Goal: Task Accomplishment & Management: Manage account settings

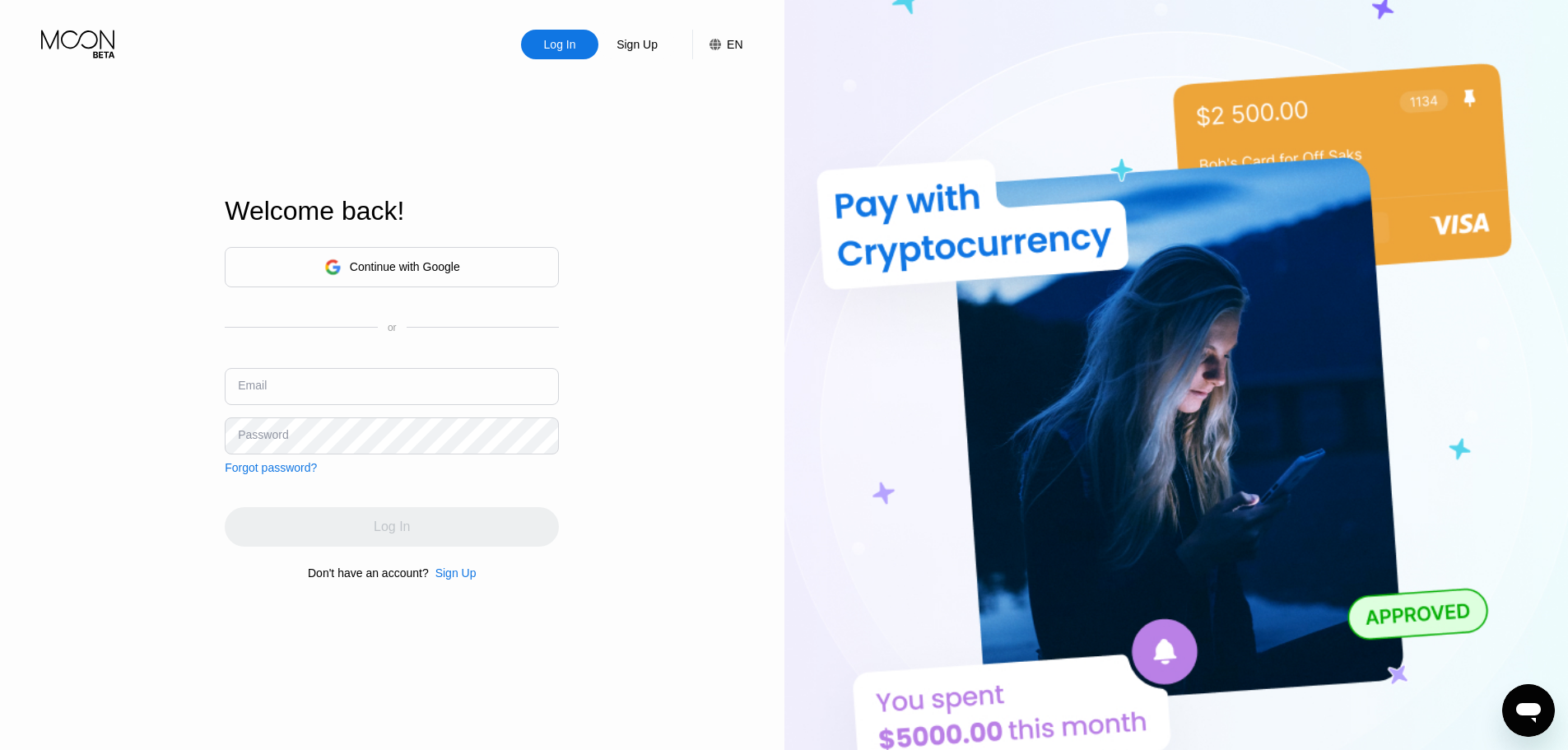
click at [390, 272] on div "Continue with Google" at bounding box center [405, 267] width 110 height 13
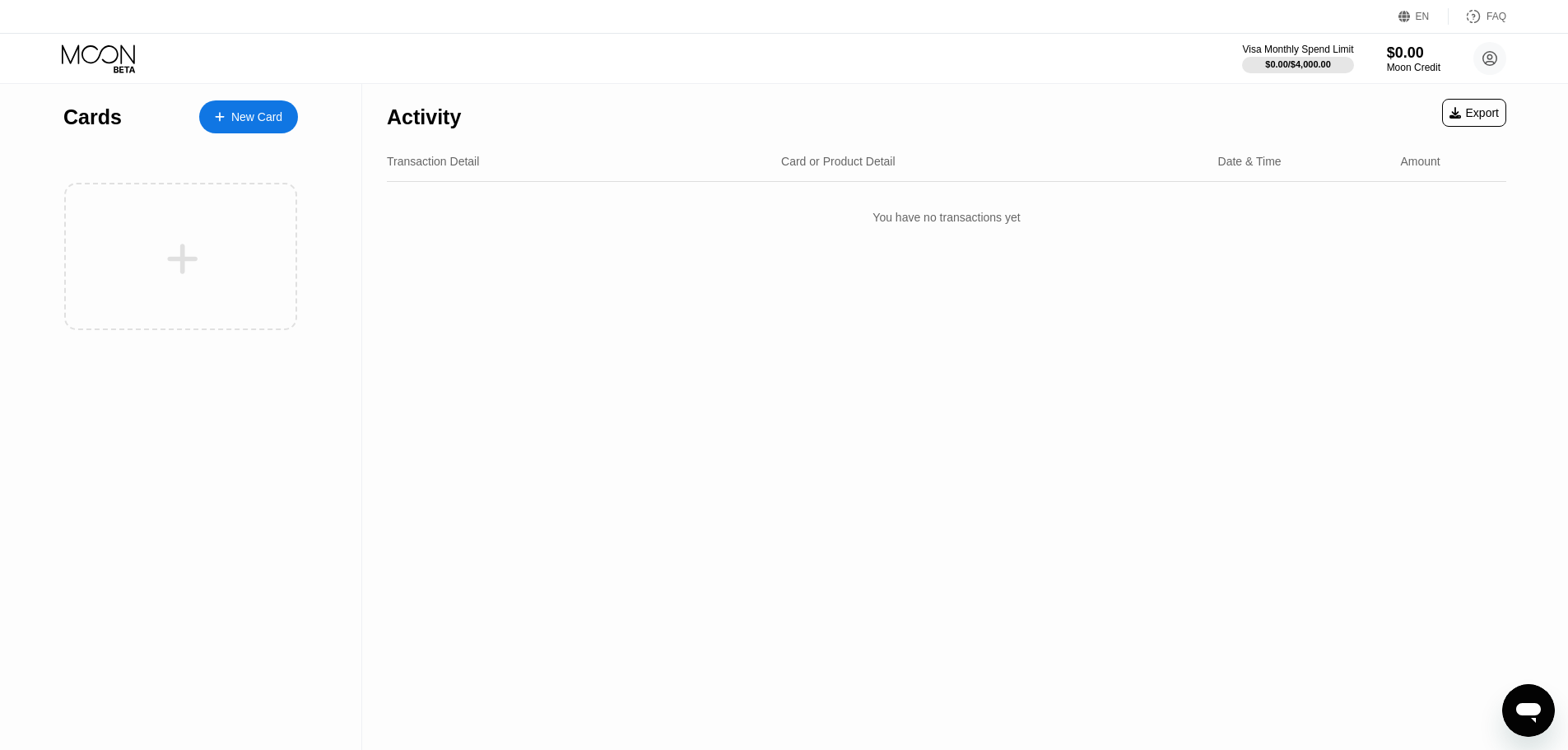
click at [1493, 69] on circle at bounding box center [1490, 58] width 33 height 33
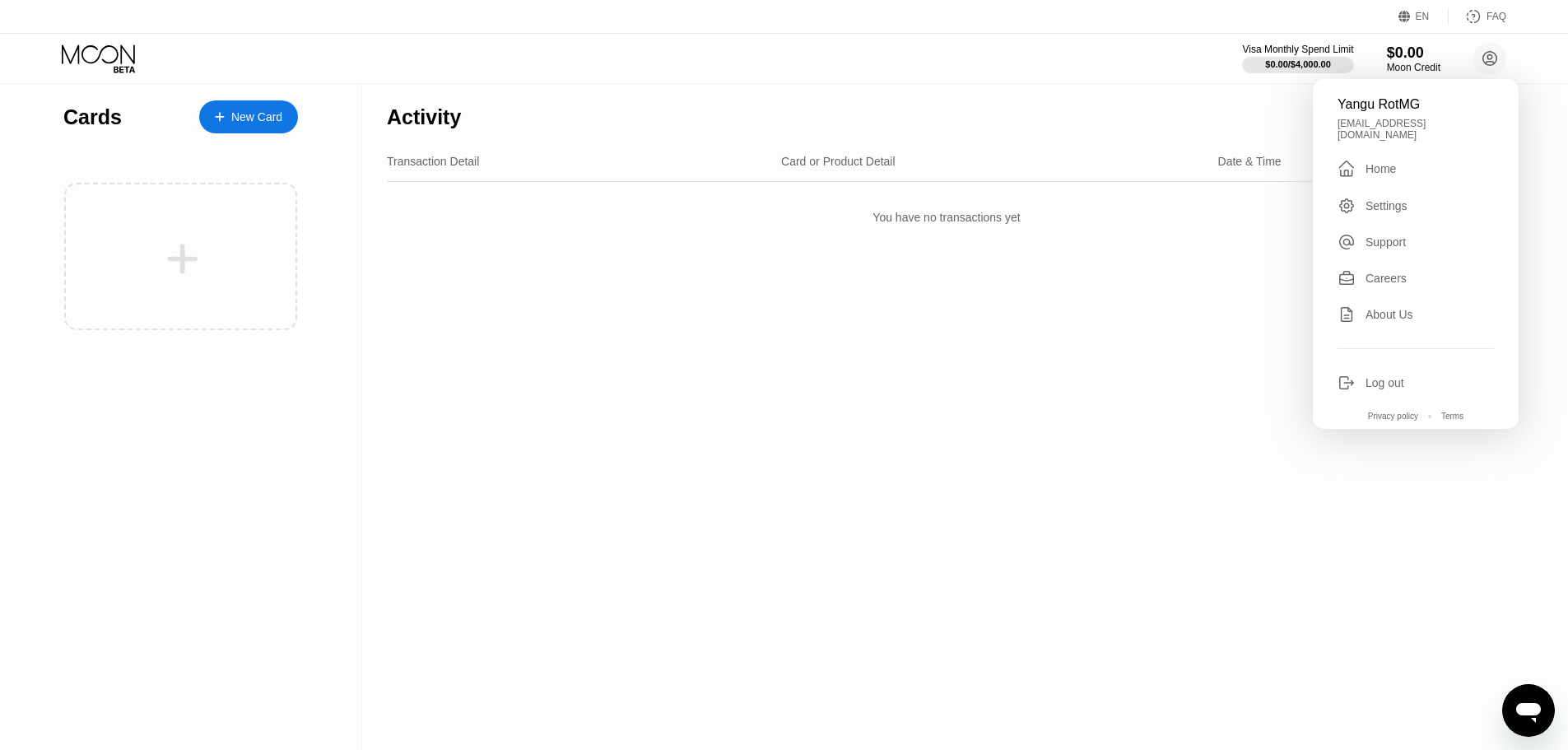
click at [1397, 398] on div "Yangu RotMG [EMAIL_ADDRESS][DOMAIN_NAME]  Home Settings Support Careers About …" at bounding box center [1415, 254] width 206 height 350
click at [1395, 390] on div "Log out" at bounding box center [1385, 383] width 39 height 13
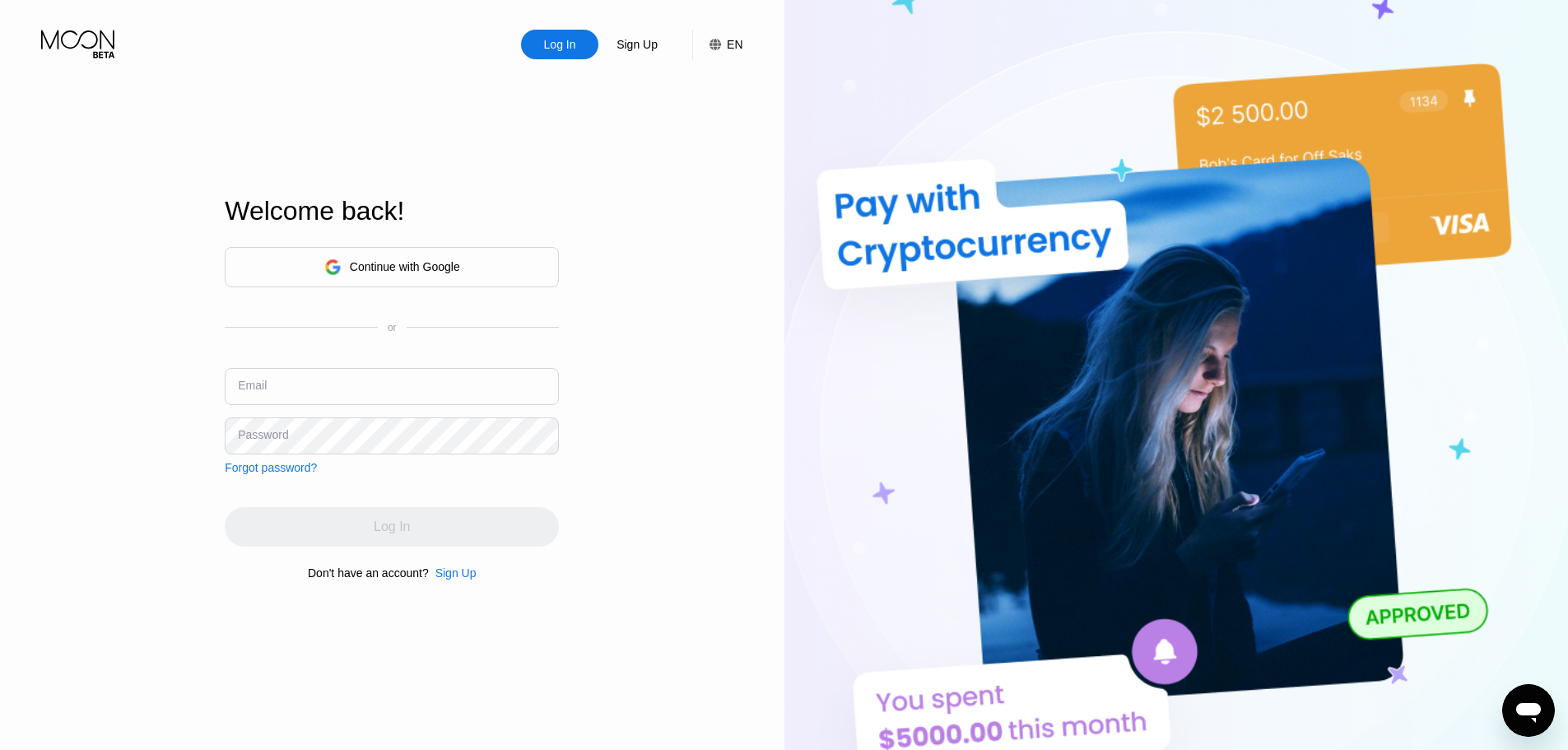
click at [411, 266] on div "Continue with Google" at bounding box center [405, 267] width 110 height 13
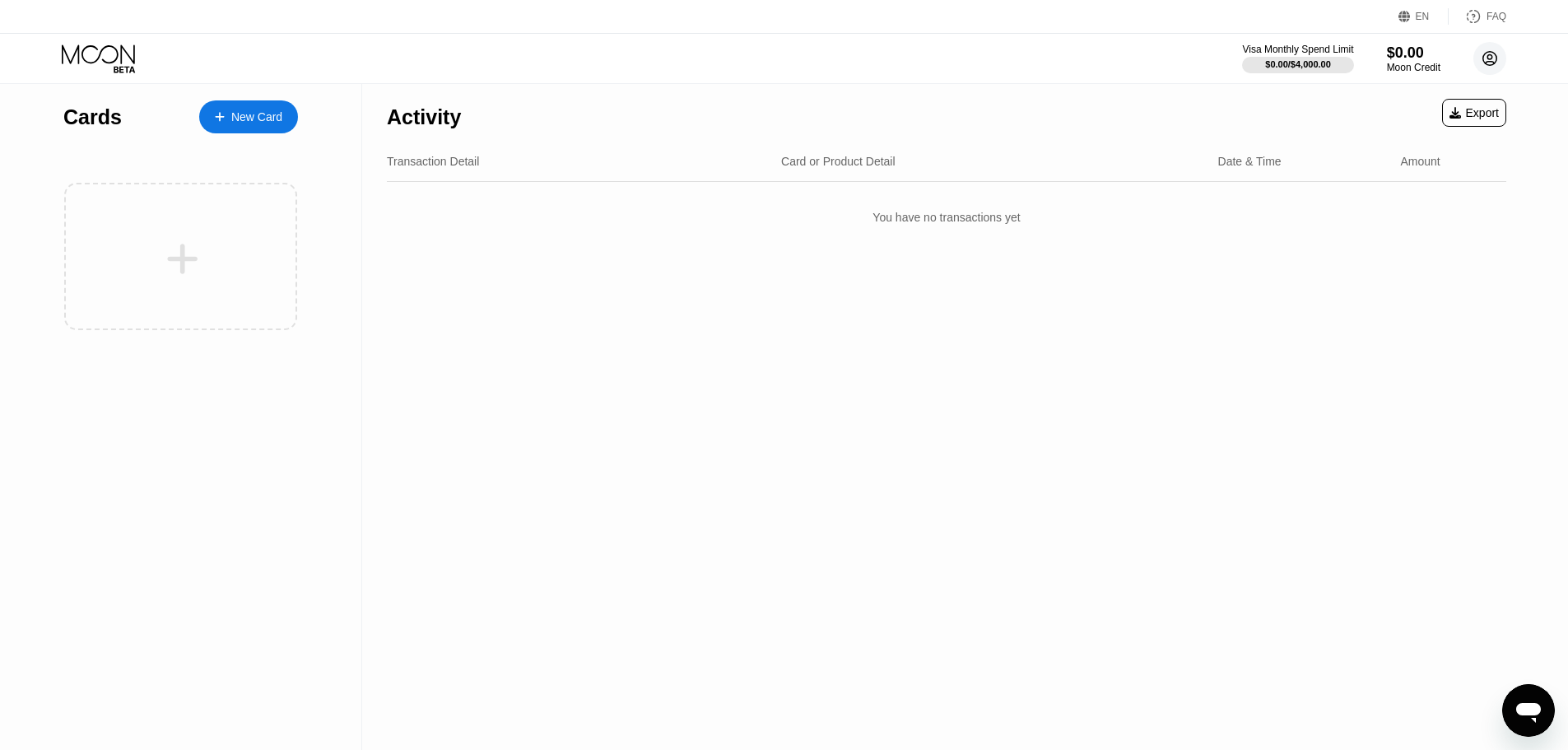
click at [1484, 61] on icon at bounding box center [1491, 59] width 14 height 14
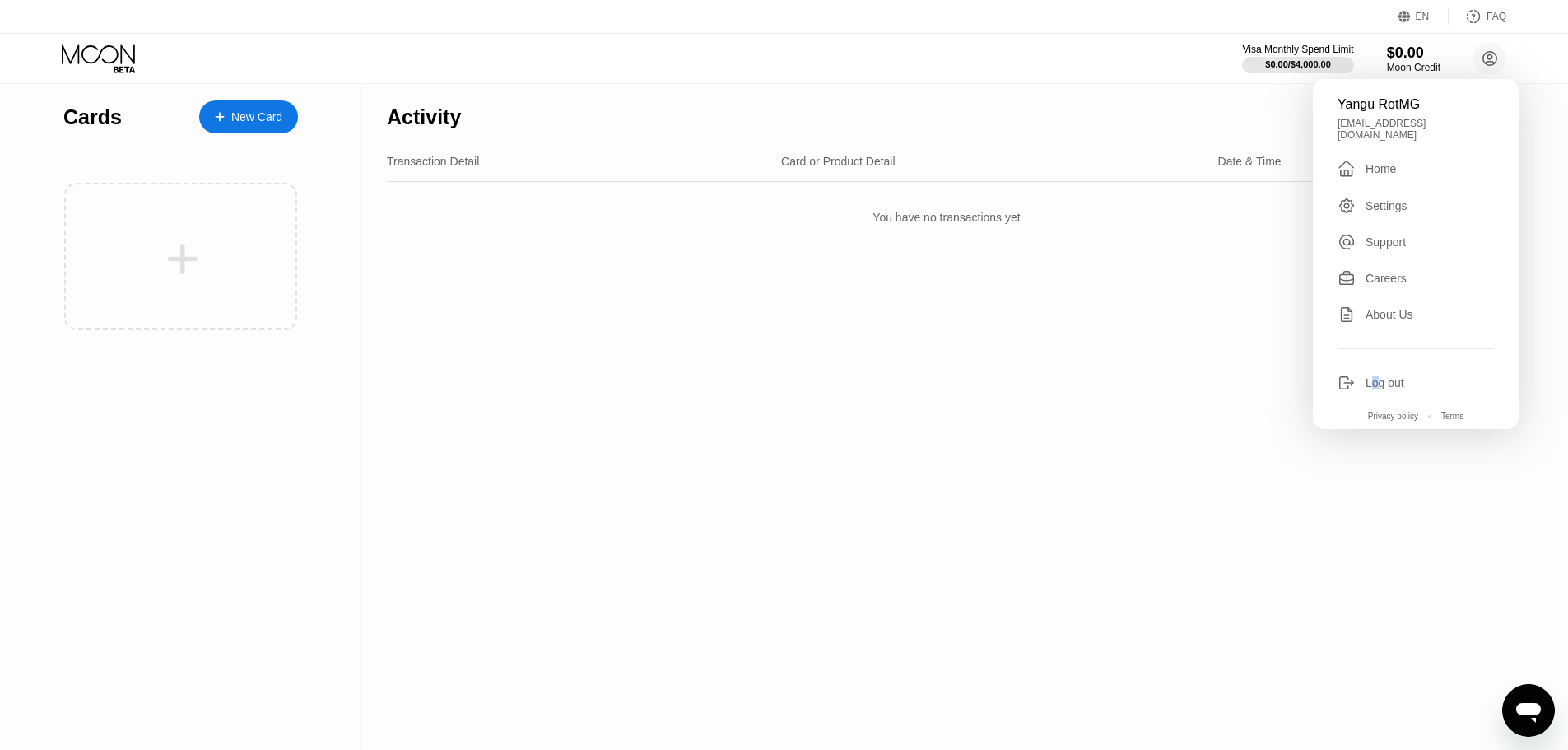
click at [1375, 390] on div "Log out" at bounding box center [1385, 383] width 39 height 13
click at [1374, 390] on div "Log out" at bounding box center [1385, 383] width 39 height 13
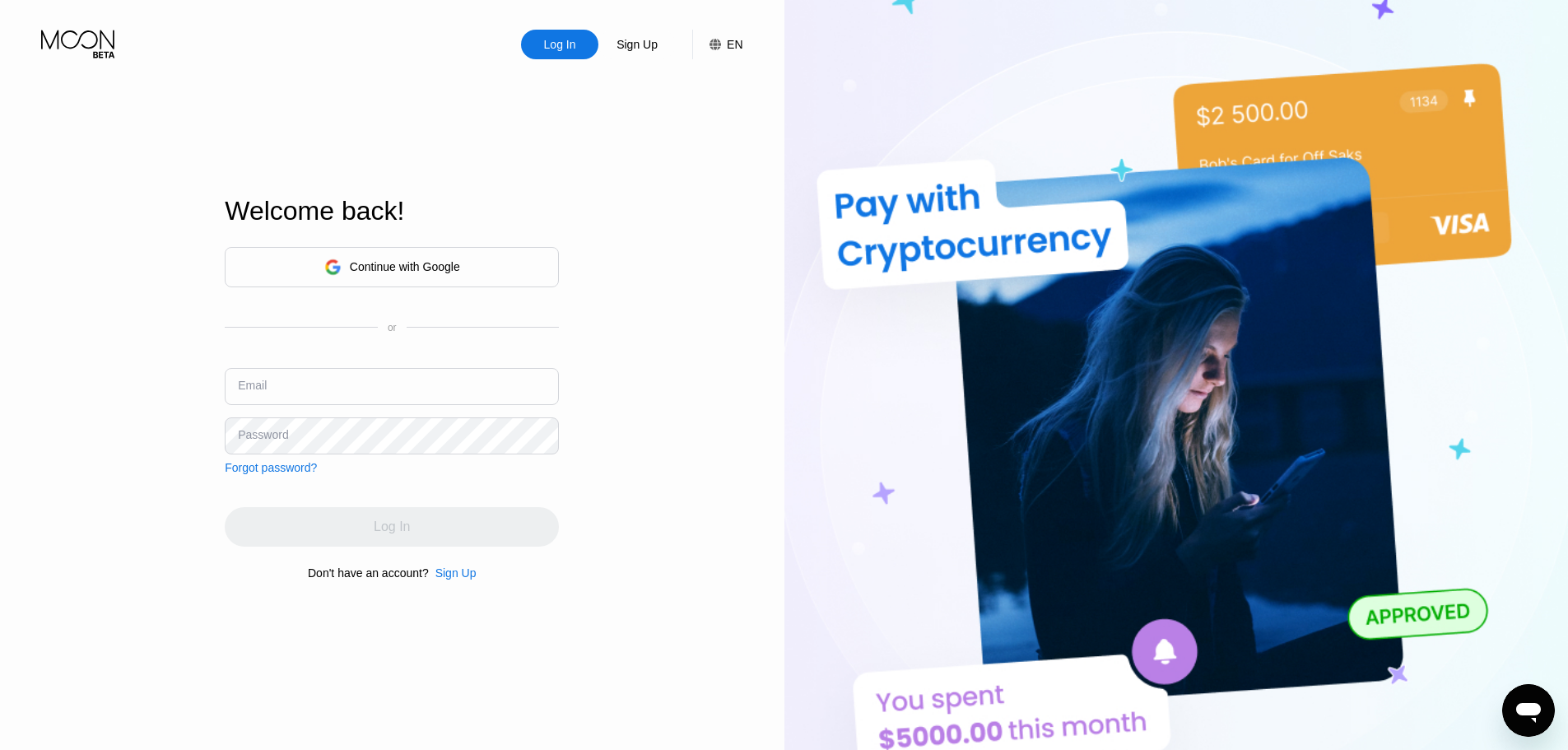
click at [292, 390] on input "text" at bounding box center [392, 386] width 334 height 37
click at [380, 262] on div "Continue with Google" at bounding box center [405, 267] width 110 height 13
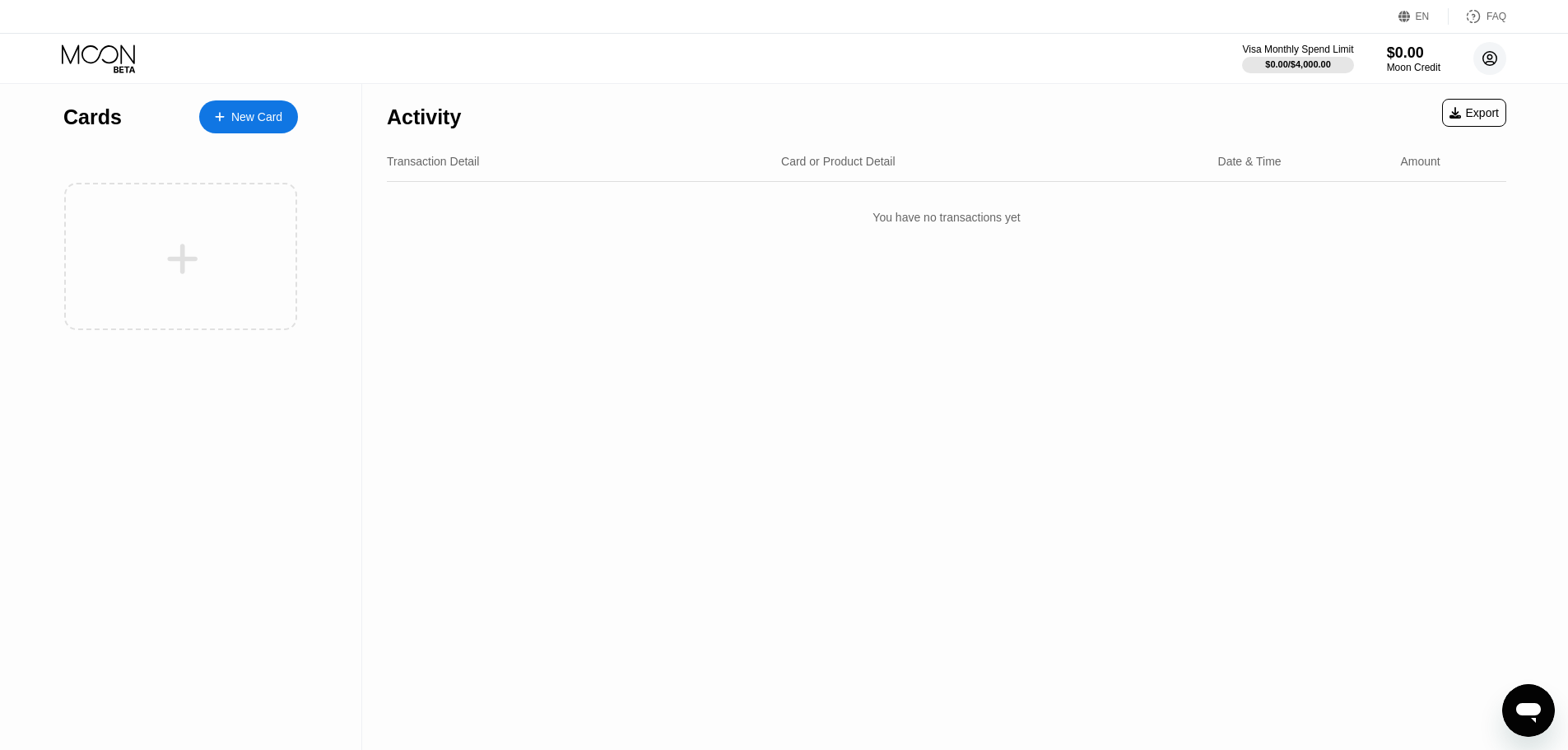
click at [1477, 61] on circle at bounding box center [1490, 58] width 33 height 33
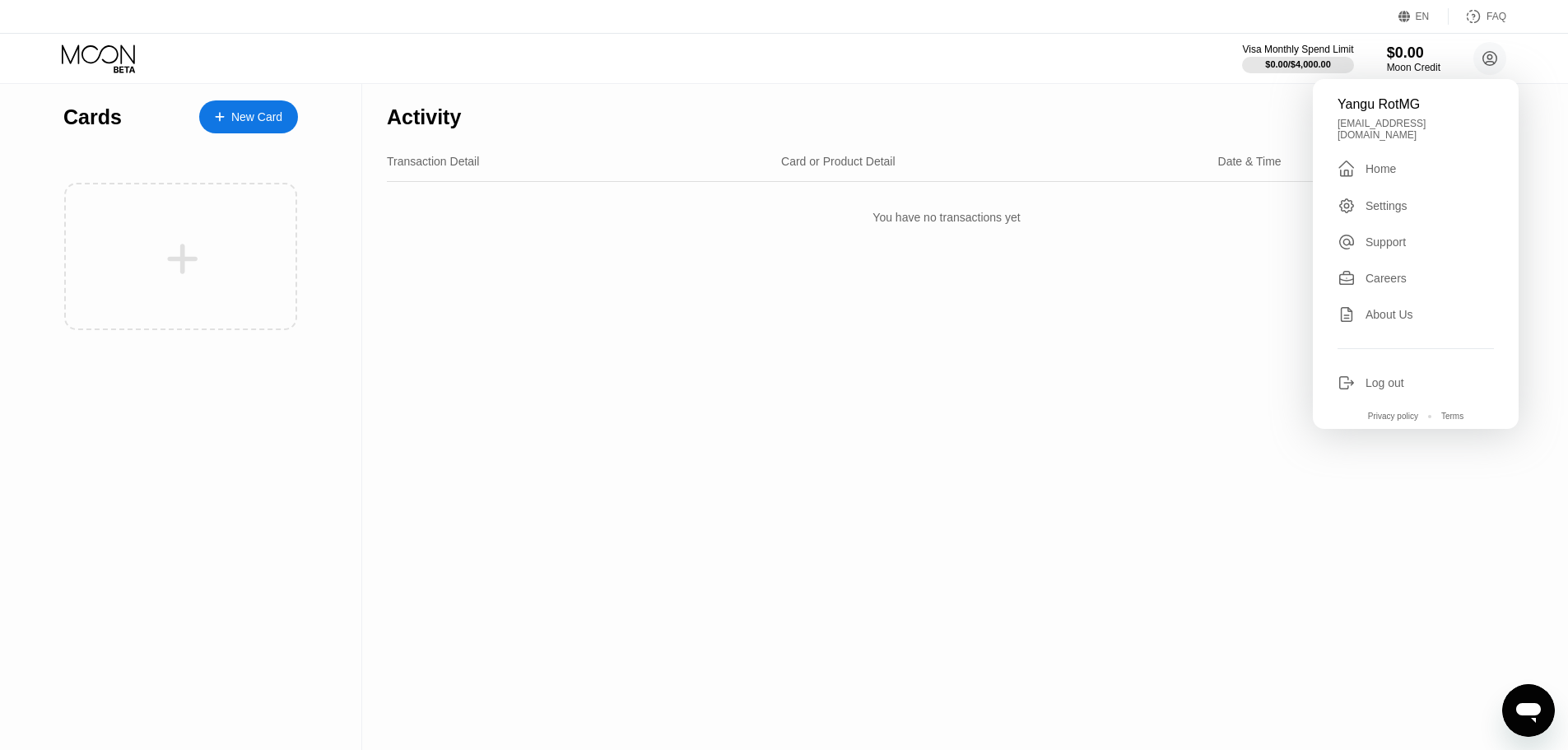
click at [1387, 382] on div "Yangu RotMG [EMAIL_ADDRESS][DOMAIN_NAME]  Home Settings Support Careers About …" at bounding box center [1415, 254] width 206 height 350
click at [1387, 385] on div "Log out" at bounding box center [1385, 383] width 39 height 13
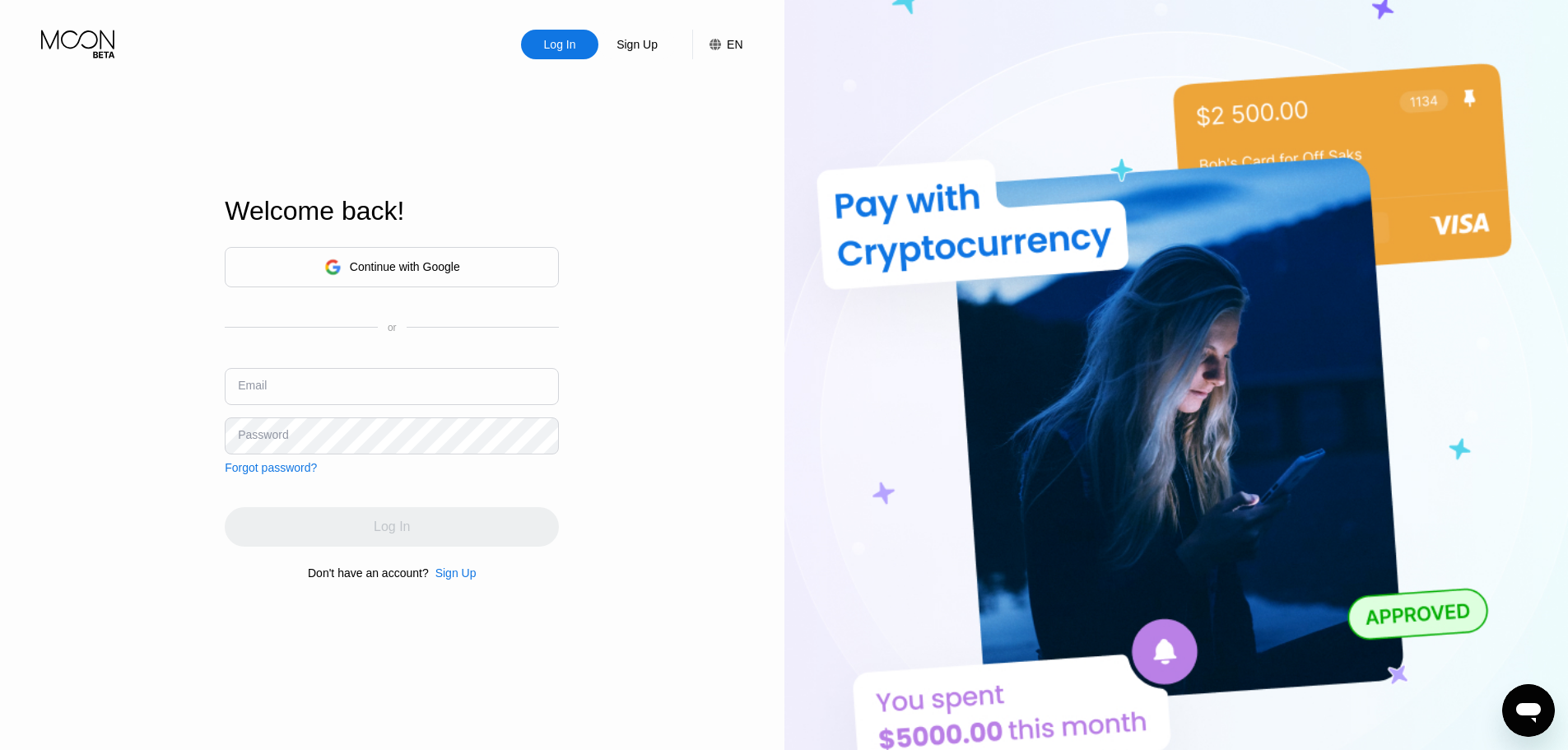
click at [464, 339] on div "Continue with Google or Email Password Forgot password?" at bounding box center [392, 360] width 334 height 227
click at [446, 376] on input "text" at bounding box center [392, 386] width 334 height 37
type input "icebat16@gmail.com"
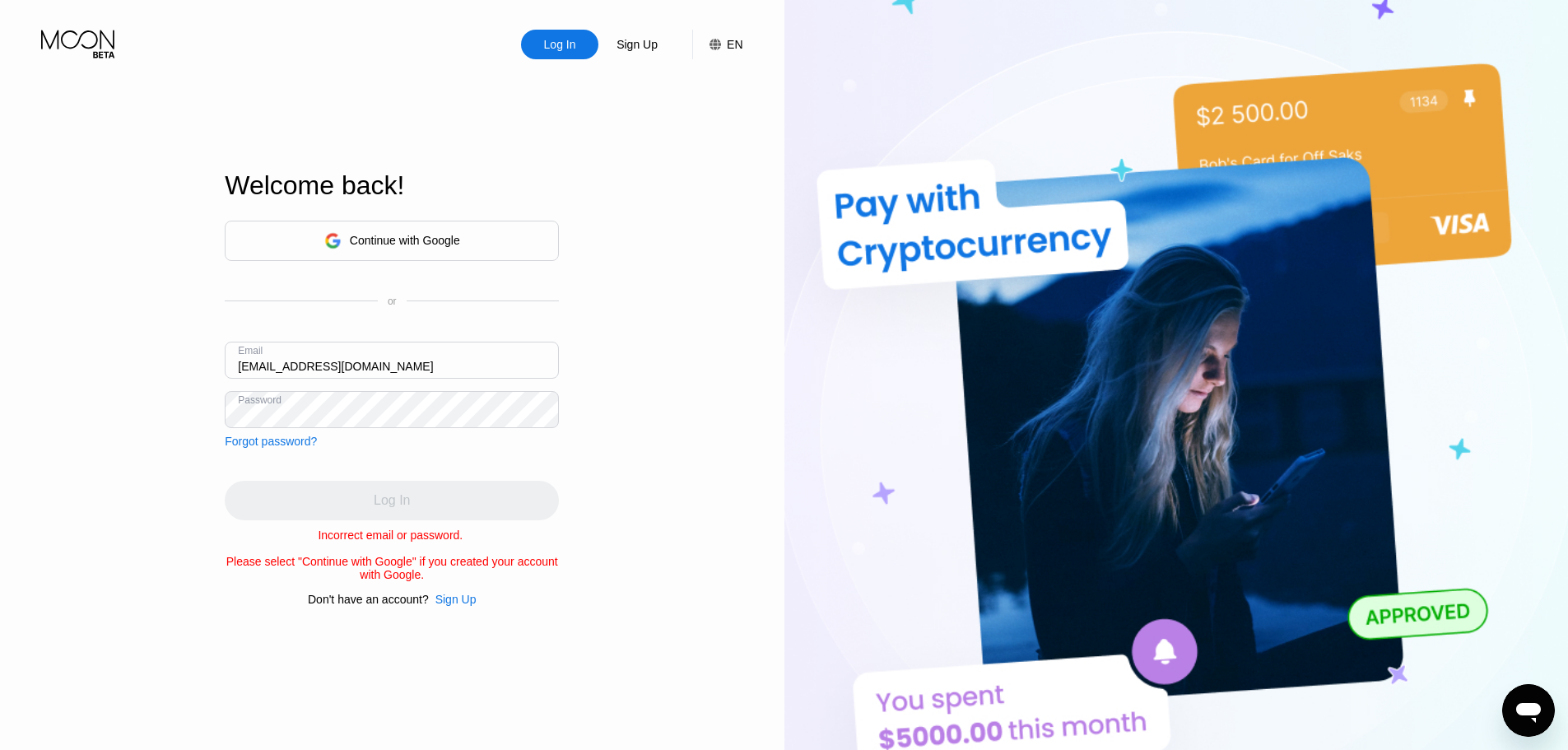
click at [459, 606] on div "Sign Up" at bounding box center [456, 599] width 41 height 13
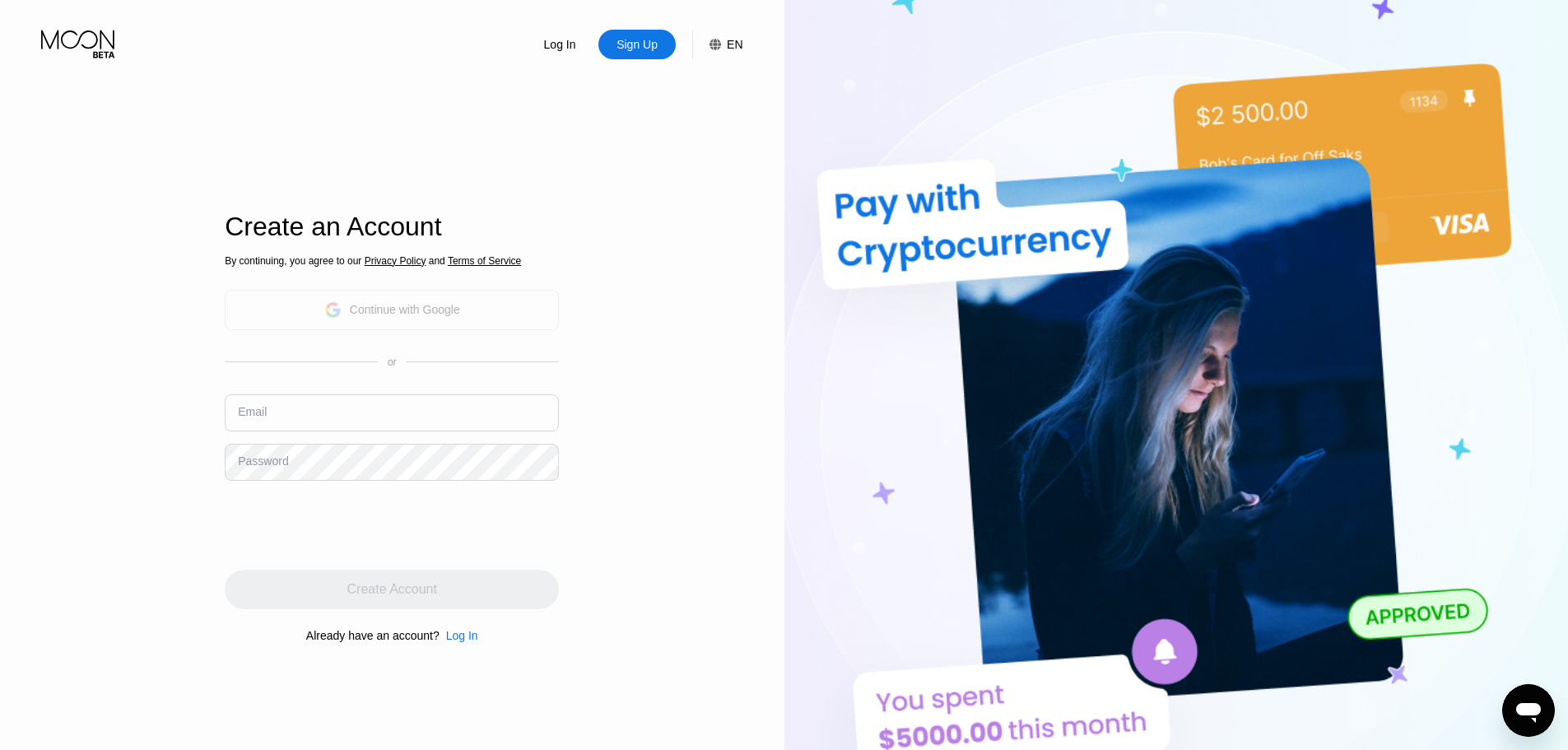
click at [391, 305] on div "Continue with Google" at bounding box center [405, 309] width 110 height 13
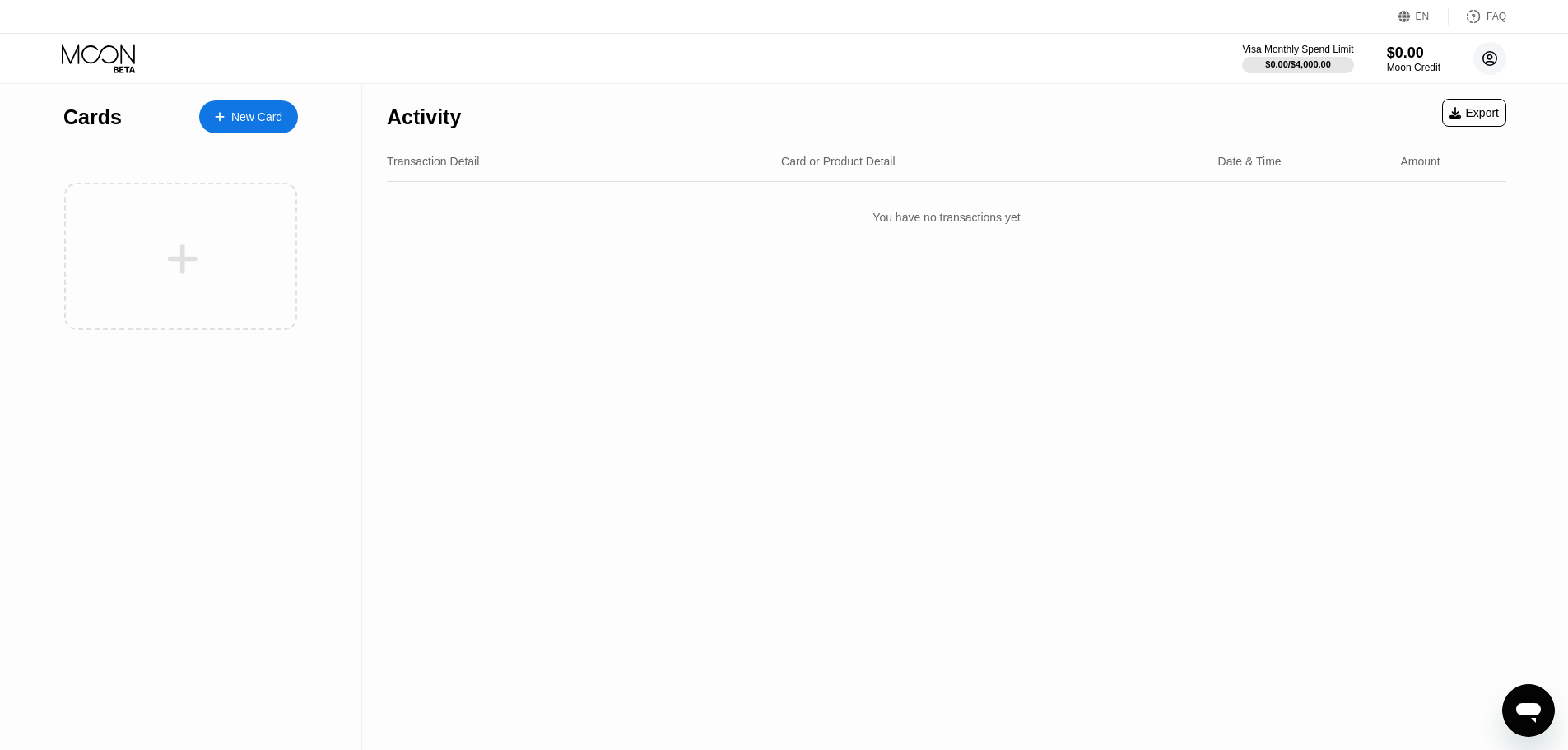
click at [1478, 57] on circle at bounding box center [1490, 58] width 33 height 33
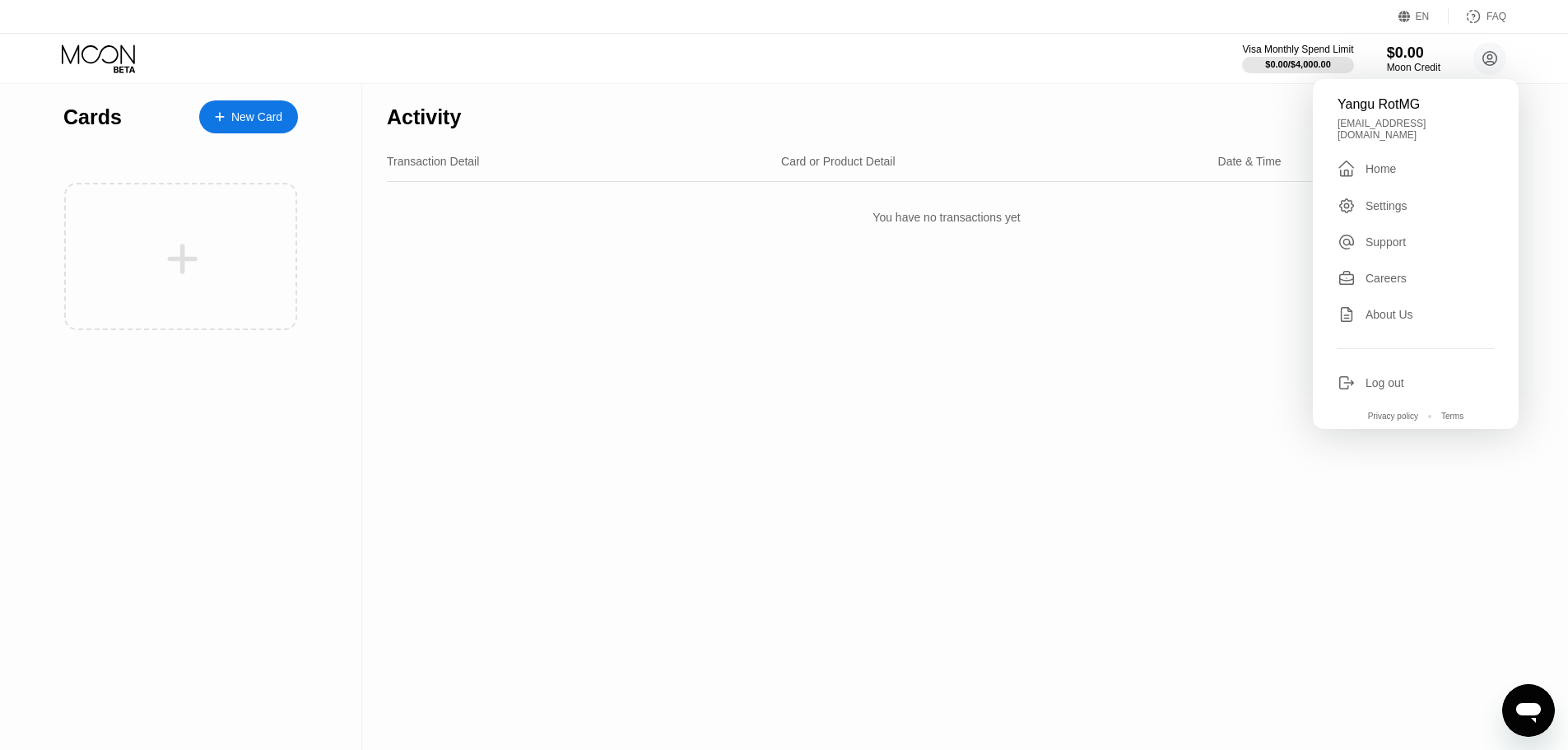
click at [1395, 388] on div "Log out" at bounding box center [1385, 383] width 39 height 13
